Goal: Navigation & Orientation: Find specific page/section

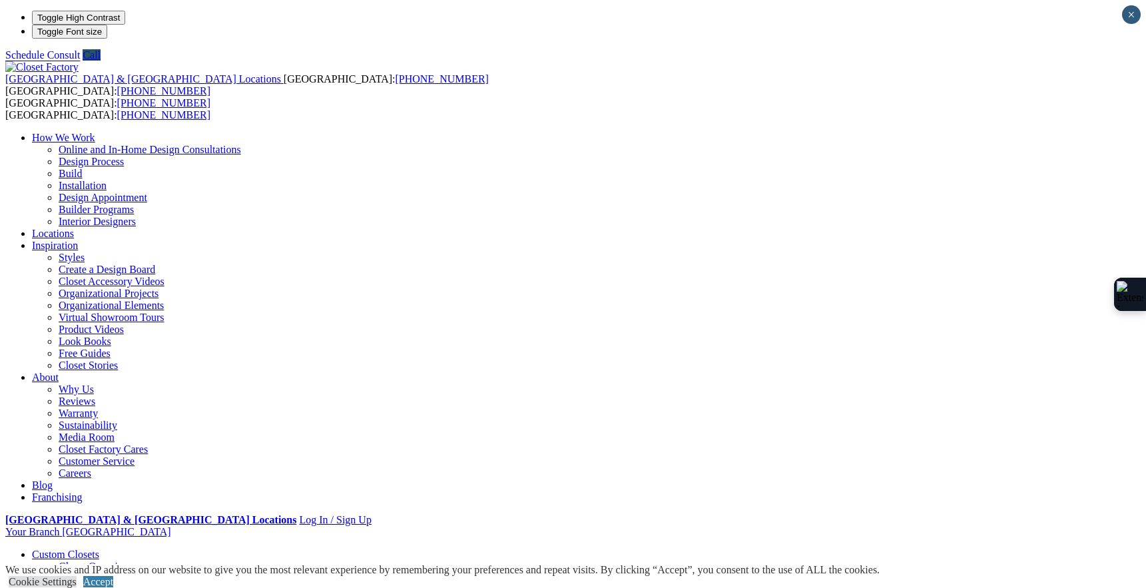
click at [79, 61] on img at bounding box center [41, 67] width 73 height 12
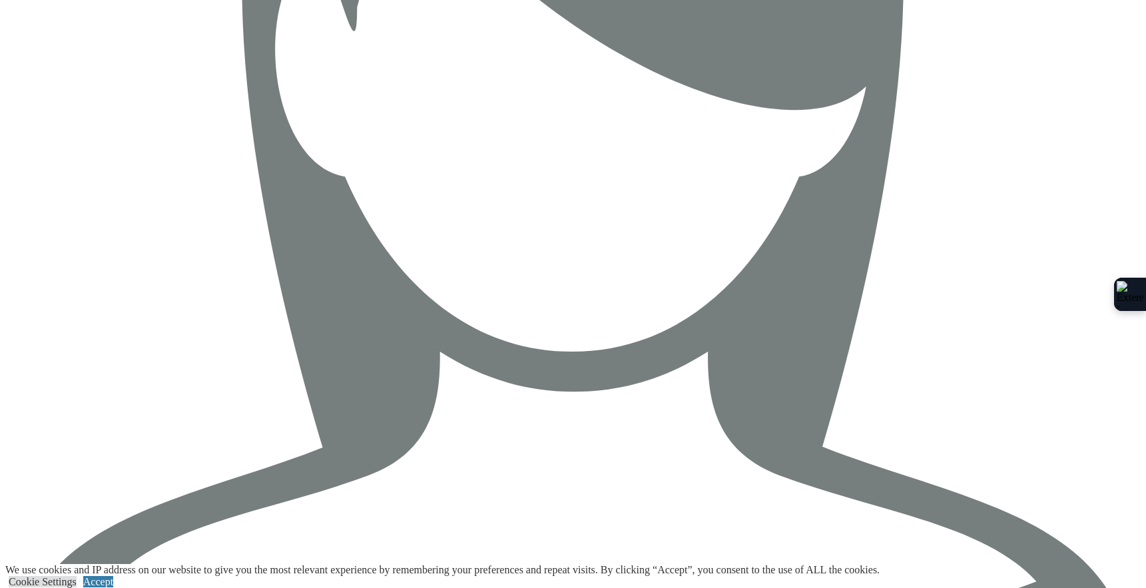
scroll to position [5137, 0]
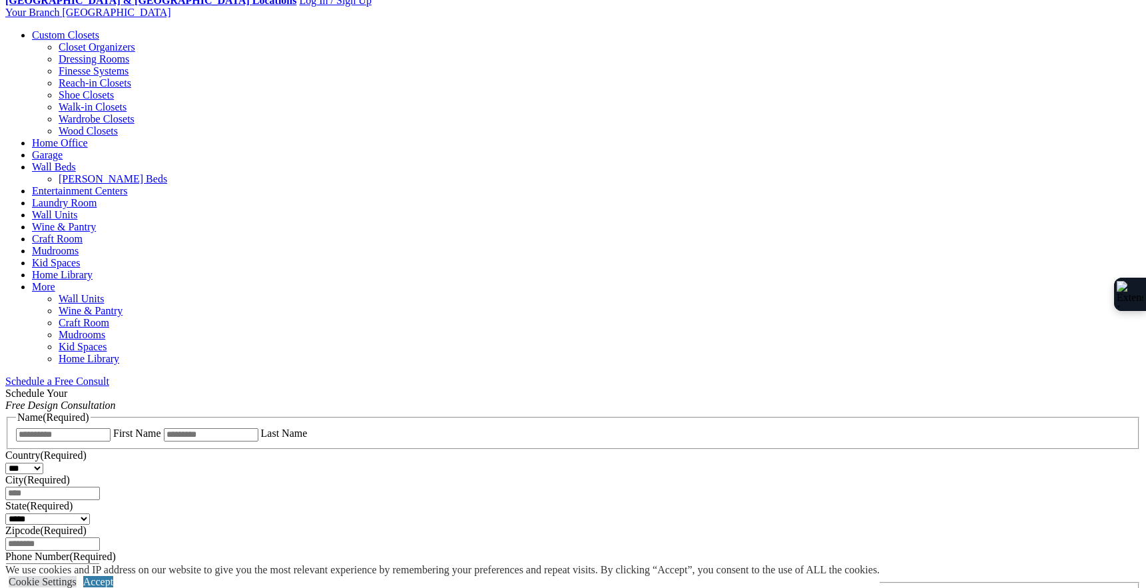
scroll to position [593, 0]
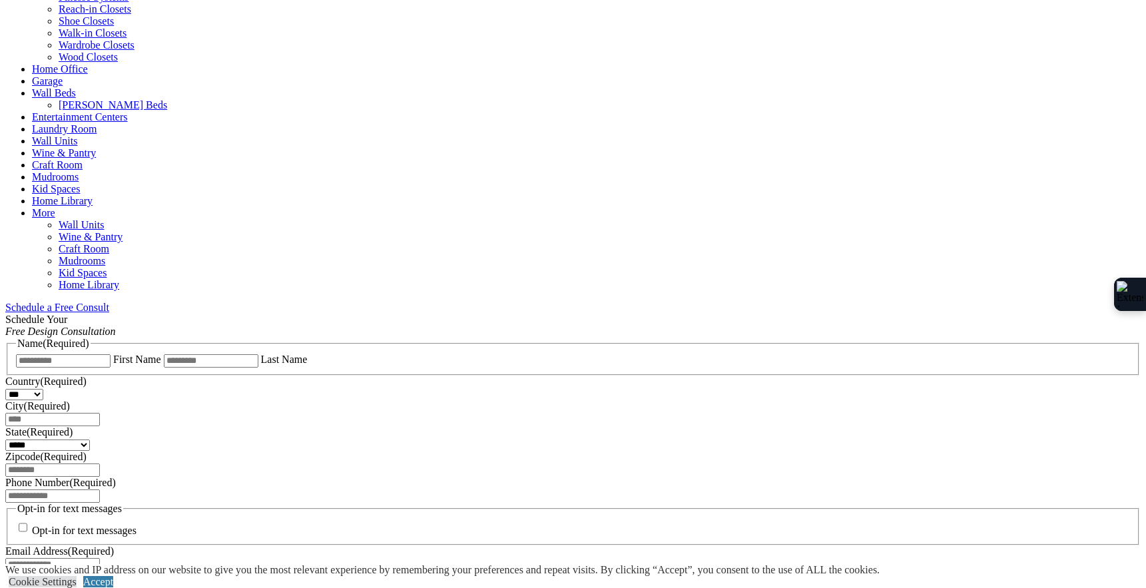
drag, startPoint x: 430, startPoint y: 326, endPoint x: 331, endPoint y: 317, distance: 99.7
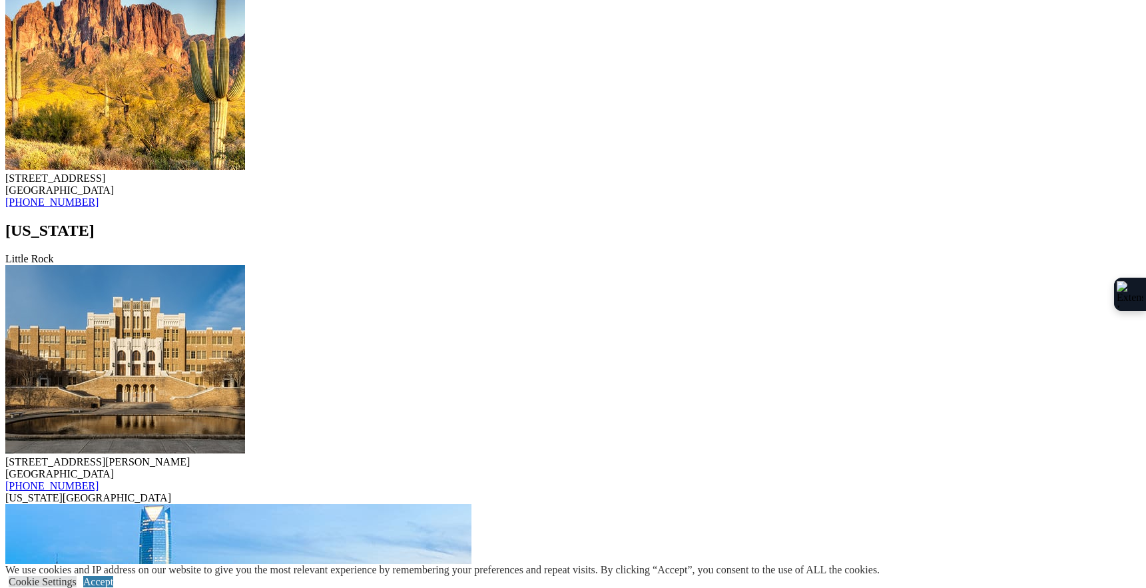
scroll to position [2286, 0]
